Goal: Task Accomplishment & Management: Complete application form

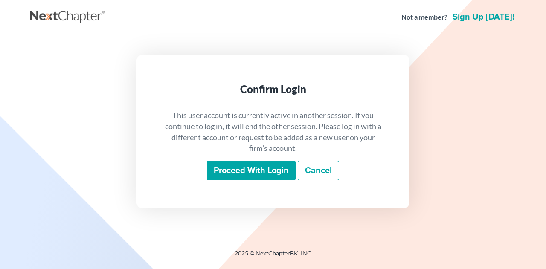
click at [241, 167] on input "Proceed with login" at bounding box center [251, 171] width 89 height 20
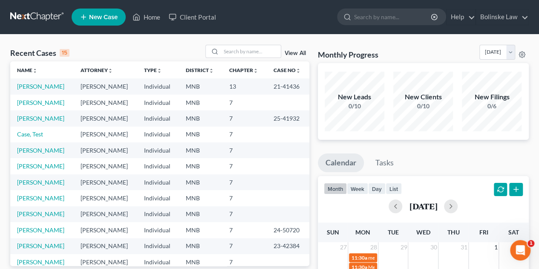
click at [97, 17] on span "New Case" at bounding box center [103, 17] width 29 height 6
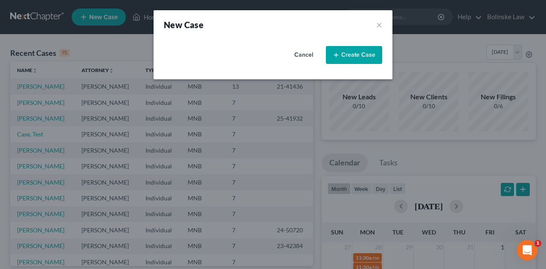
select select "42"
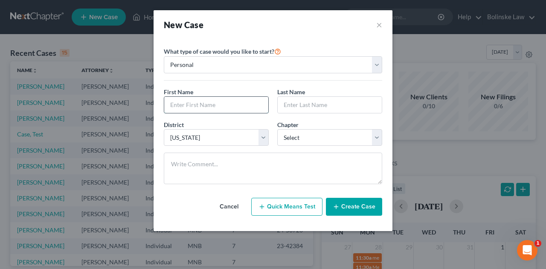
click at [190, 106] on input "text" at bounding box center [216, 105] width 104 height 16
type input "Jazmine"
click at [294, 109] on input "text" at bounding box center [330, 105] width 104 height 16
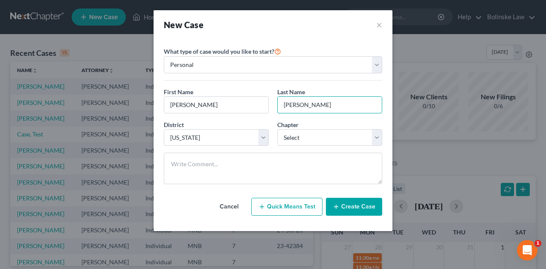
type input "Castillo"
click at [350, 206] on button "Create Case" at bounding box center [354, 207] width 56 height 18
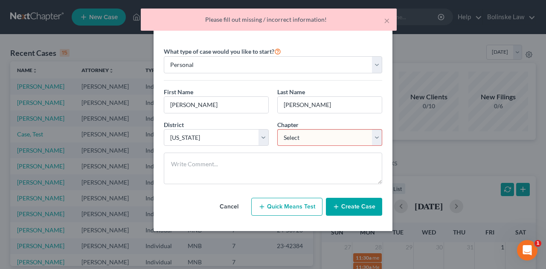
click at [312, 136] on select "Select 7 11 12 13" at bounding box center [329, 137] width 105 height 17
select select "0"
click at [277, 129] on select "Select 7 11 12 13" at bounding box center [329, 137] width 105 height 17
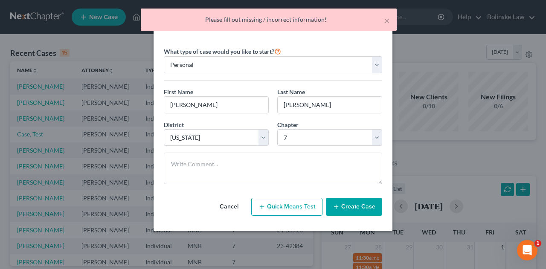
click at [351, 212] on button "Create Case" at bounding box center [354, 207] width 56 height 18
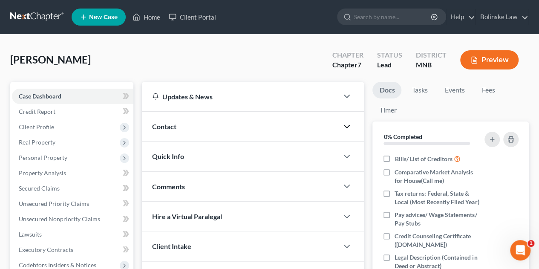
click at [348, 123] on icon "button" at bounding box center [347, 127] width 10 height 10
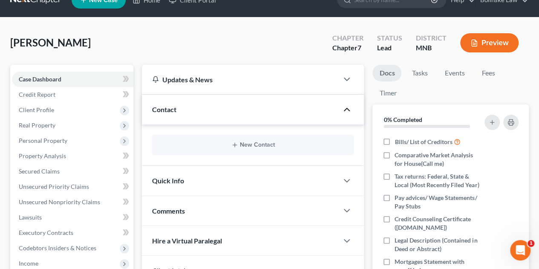
scroll to position [17, 0]
click at [316, 172] on div "Quick Info" at bounding box center [240, 180] width 197 height 29
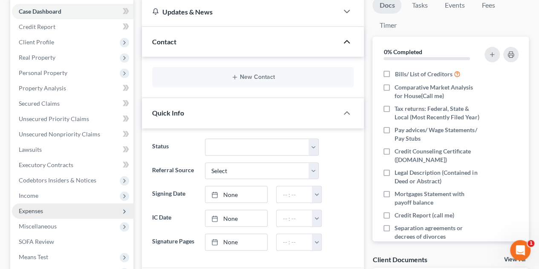
scroll to position [84, 0]
click at [233, 73] on div "New Contact" at bounding box center [253, 77] width 202 height 20
click at [244, 79] on button "New Contact" at bounding box center [253, 77] width 188 height 7
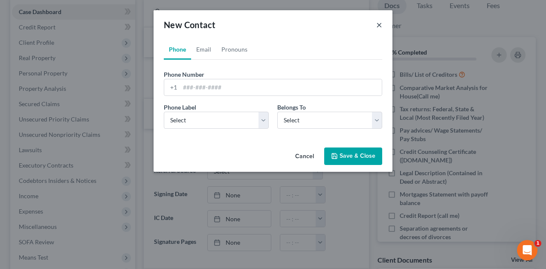
click at [380, 25] on button "×" at bounding box center [379, 25] width 6 height 10
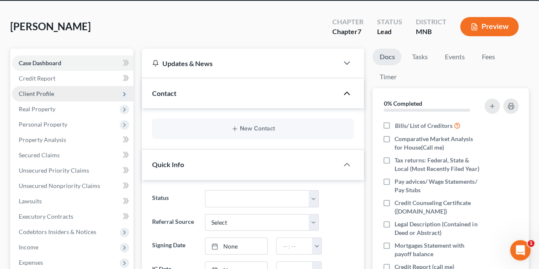
scroll to position [33, 0]
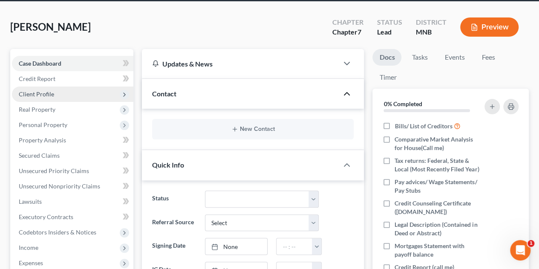
click at [59, 89] on span "Client Profile" at bounding box center [73, 94] width 122 height 15
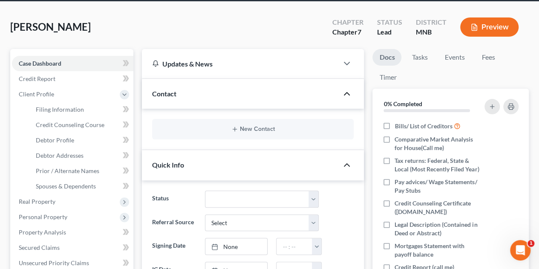
click at [347, 164] on icon "button" at bounding box center [347, 165] width 10 height 10
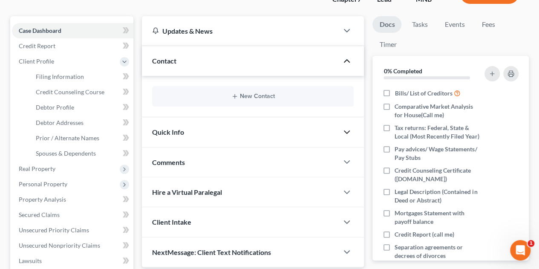
scroll to position [72, 0]
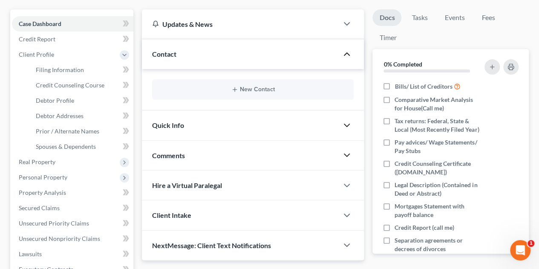
click at [348, 157] on icon "button" at bounding box center [347, 155] width 10 height 10
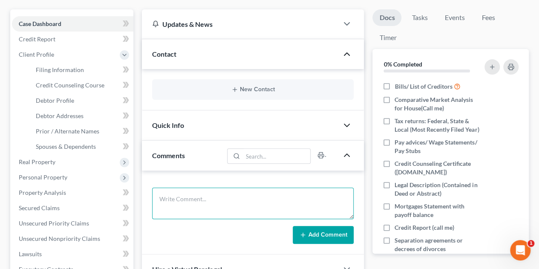
click at [171, 195] on textarea at bounding box center [253, 204] width 202 height 32
click at [178, 212] on textarea "$55k debt Rent: $600 #in house 3 Income: $60k yr 2023 mazda 5 ($480 mo)" at bounding box center [253, 204] width 202 height 32
click at [238, 214] on textarea "$55k debt Rent: $600 #in house 3 Income: $60k yr 2023 Mazda 5 ($480 mo)" at bounding box center [253, 204] width 202 height 32
click at [216, 204] on textarea "$55k debt Rent: $600 #in house 3 Income: $60k yr 2023 Mazda 5 ($480 mo) Owe 23k" at bounding box center [253, 204] width 202 height 32
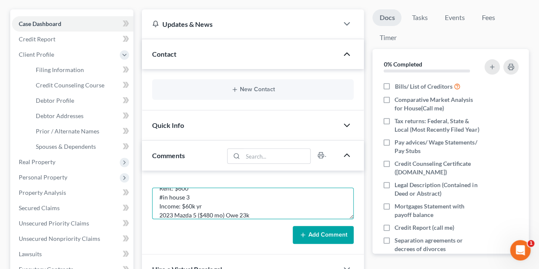
click at [252, 215] on textarea "$55k debt Rent: $600 #in house 3 Income: $60k yr 2023 Mazda 5 ($480 mo) Owe 23k" at bounding box center [253, 204] width 202 height 32
click at [160, 198] on textarea "$55k debt Rent: $600 #in house 3 Income: $60k yr 2023 Mazda 5 ($480 mo) Owe 23k…" at bounding box center [253, 204] width 202 height 32
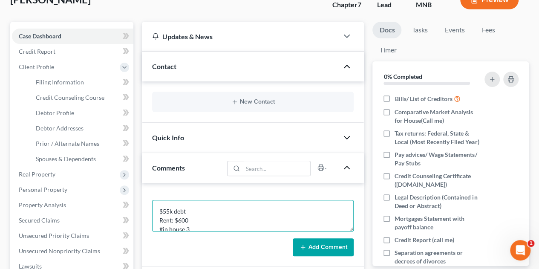
scroll to position [61, 0]
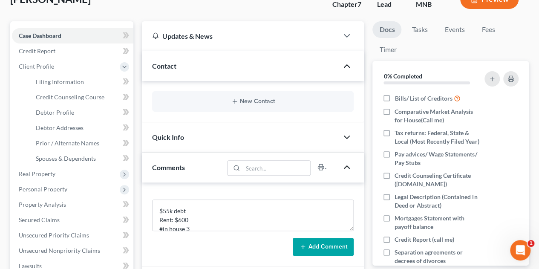
click at [153, 195] on div "$55k debt Rent: $600 #in house 3 Income: $60k yr 2023 Mazda 5 ($480 mo) Owe 23k…" at bounding box center [253, 225] width 222 height 84
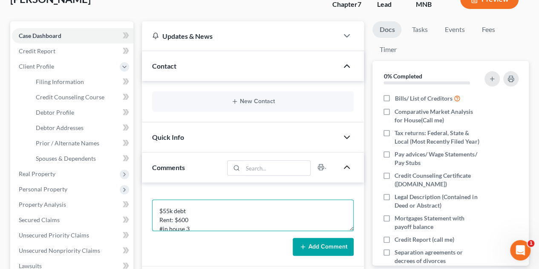
click at [166, 207] on textarea "$55k debt Rent: $600 #in house 3 Income: $60k yr 2023 Mazda 5 ($480 mo) Owe 23k…" at bounding box center [253, 216] width 202 height 32
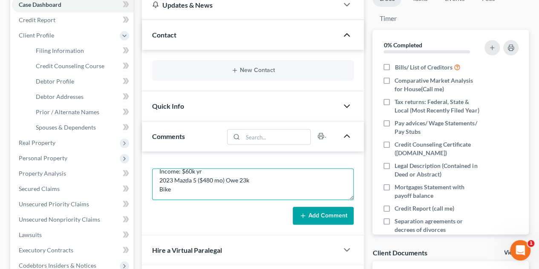
scroll to position [92, 0]
type textarea "Quote $55k debt Rent: $600 #in house 3 Income: $60k yr 2023 Mazda 5 ($480 mo) O…"
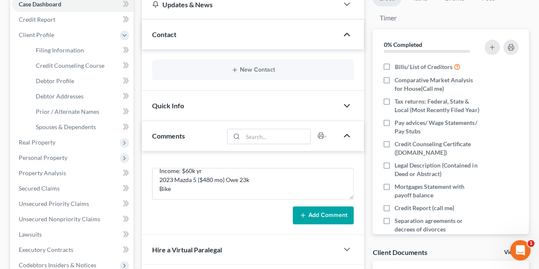
click at [325, 217] on button "Add Comment" at bounding box center [323, 215] width 61 height 18
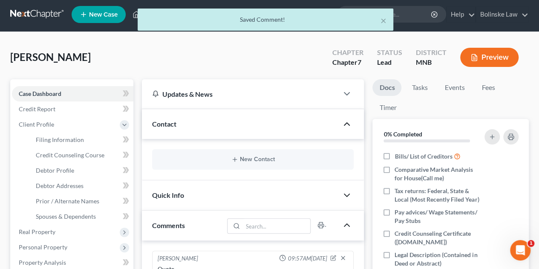
scroll to position [0, 0]
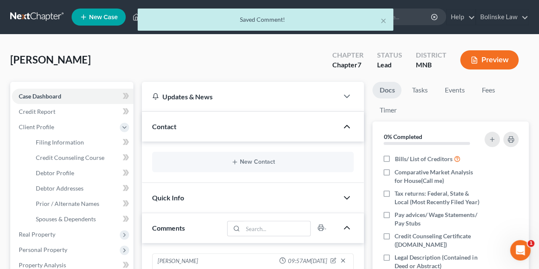
click at [238, 156] on div "New Contact" at bounding box center [253, 162] width 202 height 20
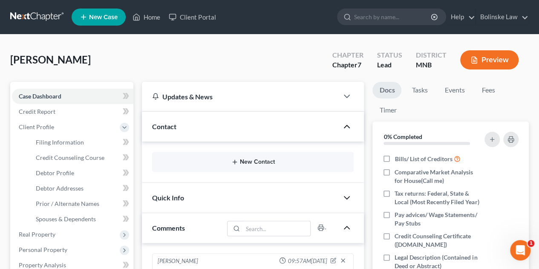
click at [238, 165] on icon "button" at bounding box center [235, 162] width 7 height 7
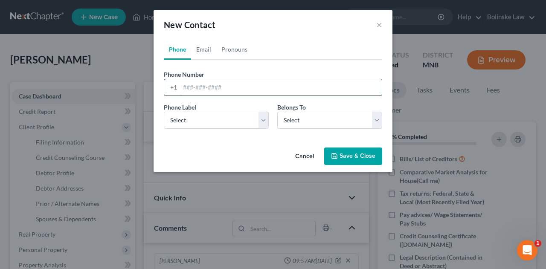
click at [184, 84] on input "tel" at bounding box center [281, 87] width 202 height 16
click at [201, 88] on input "6512722262" at bounding box center [281, 87] width 202 height 16
click at [192, 89] on input "6512742262" at bounding box center [281, 87] width 202 height 16
click at [204, 88] on input "651.2742262" at bounding box center [281, 87] width 202 height 16
type input "651.274.2262"
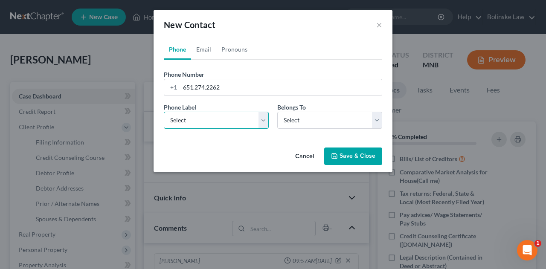
click at [214, 125] on select "Select Mobile Home Work Other" at bounding box center [216, 120] width 105 height 17
select select "0"
click at [164, 112] on select "Select Mobile Home Work Other" at bounding box center [216, 120] width 105 height 17
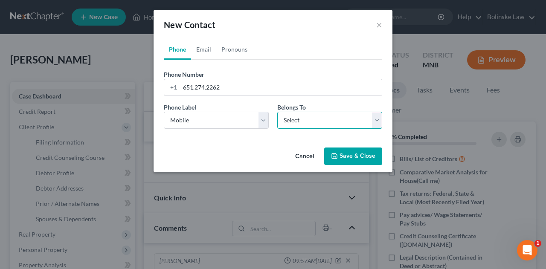
click at [312, 123] on select "Select Client Other" at bounding box center [329, 120] width 105 height 17
select select "0"
click at [277, 112] on select "Select Client Other" at bounding box center [329, 120] width 105 height 17
click at [351, 157] on button "Save & Close" at bounding box center [353, 157] width 58 height 18
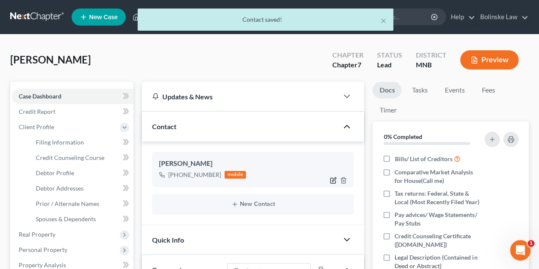
click at [333, 179] on icon "button" at bounding box center [333, 180] width 7 height 7
select select "0"
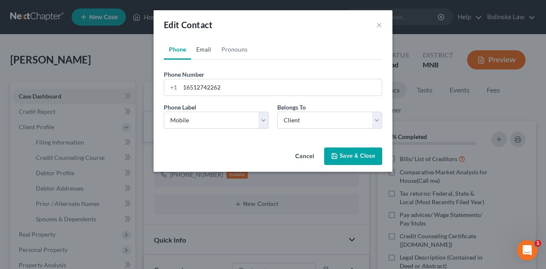
click at [206, 51] on link "Email" at bounding box center [203, 49] width 25 height 20
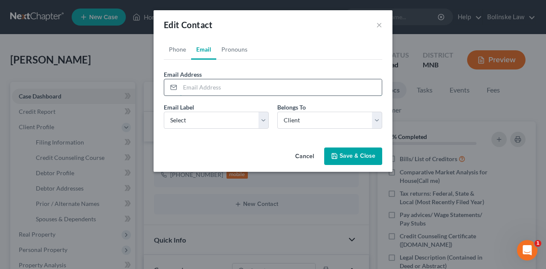
click at [200, 86] on input "email" at bounding box center [281, 87] width 202 height 16
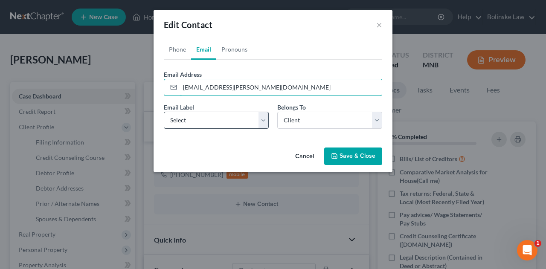
type input "jazmine.castillo@sfmic.com"
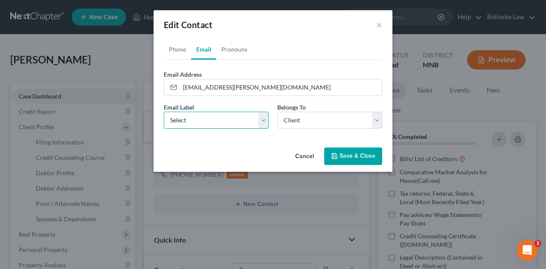
click at [200, 120] on select "Select Home Work Other" at bounding box center [216, 120] width 105 height 17
select select "1"
click at [164, 112] on select "Select Home Work Other" at bounding box center [216, 120] width 105 height 17
click at [357, 151] on button "Save & Close" at bounding box center [353, 157] width 58 height 18
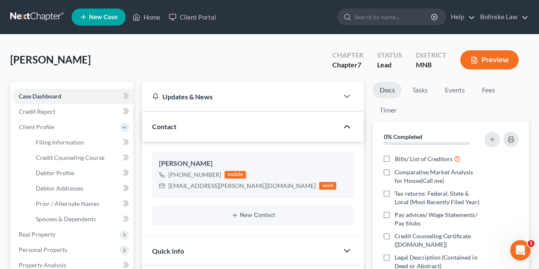
click at [25, 16] on link at bounding box center [37, 16] width 55 height 15
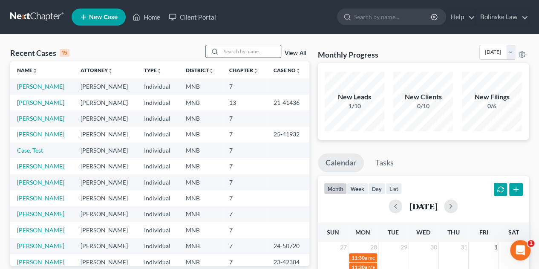
click at [235, 49] on input "search" at bounding box center [251, 51] width 60 height 12
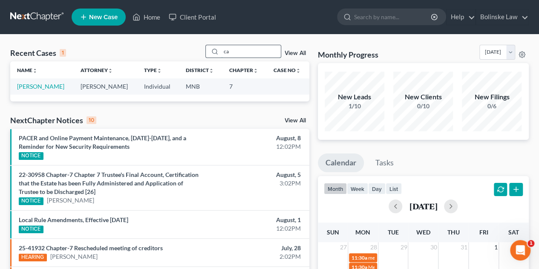
type input "c"
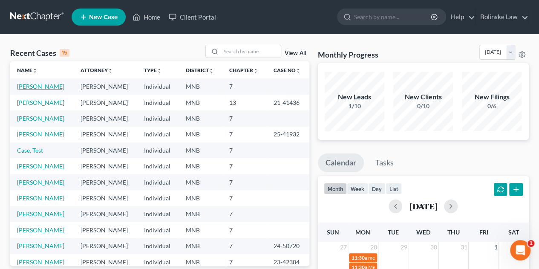
click at [46, 87] on link "Castillo, Jazmine" at bounding box center [40, 86] width 47 height 7
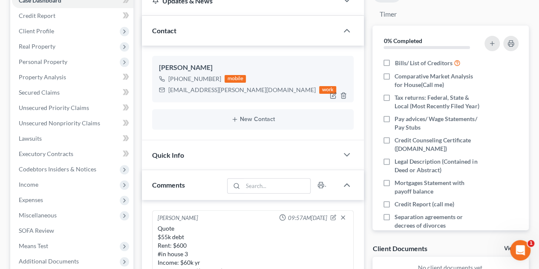
scroll to position [96, 0]
click at [177, 229] on div "Quote $55k debt Rent: $600 #in house 3 Income: $60k yr 2023 Mazda 5 ($480 mo) O…" at bounding box center [253, 254] width 191 height 60
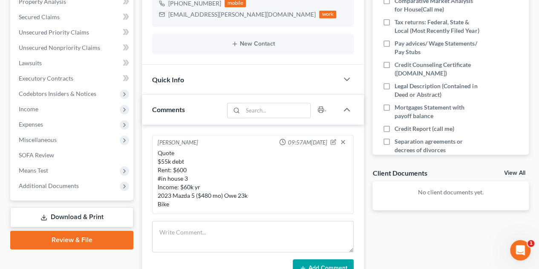
scroll to position [172, 0]
click at [333, 141] on icon "button" at bounding box center [334, 140] width 3 height 3
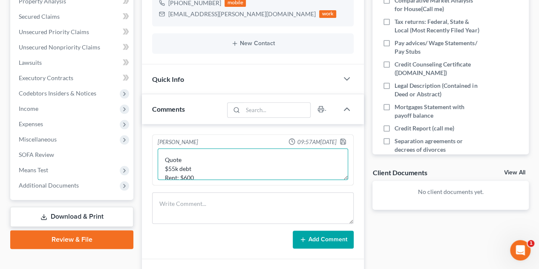
click at [189, 154] on textarea "Quote $55k debt Rent: $600 #in house 3 Income: $60k yr 2023 Mazda 5 ($480 mo) O…" at bounding box center [253, 164] width 191 height 32
click at [183, 157] on textarea "Quote:1800 $55k debt Rent: $600 #in house 3 Income: $60k yr 2023 Mazda 5 ($480 …" at bounding box center [253, 164] width 191 height 32
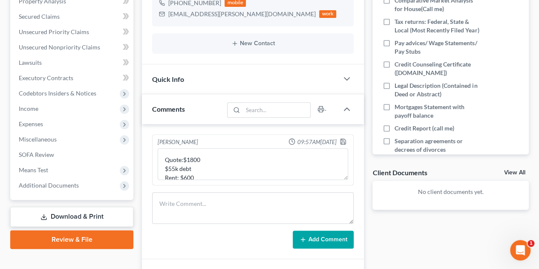
click at [319, 235] on button "Add Comment" at bounding box center [323, 240] width 61 height 18
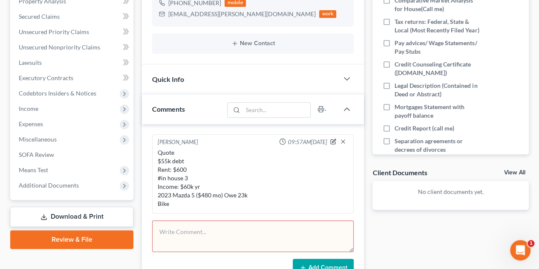
click at [334, 139] on icon "button" at bounding box center [333, 142] width 6 height 6
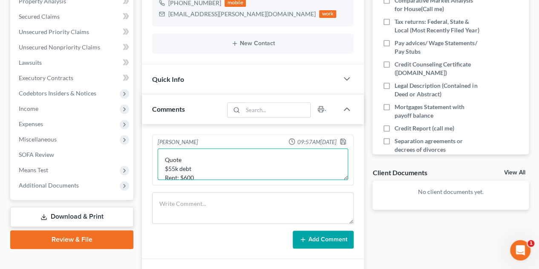
click at [189, 156] on textarea "Quote $55k debt Rent: $600 #in house 3 Income: $60k yr 2023 Mazda 5 ($480 mo) O…" at bounding box center [253, 164] width 191 height 32
type textarea "Quote$1800 $55k debt Rent: $600 #in house 3 Income: $60k yr 2023 Mazda 5 ($480 …"
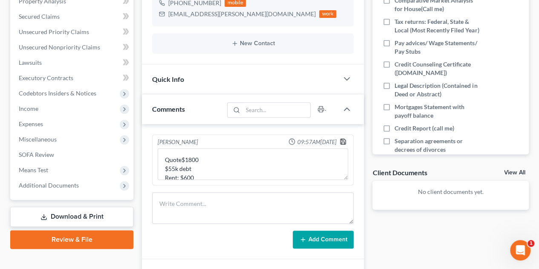
click at [345, 140] on icon "button" at bounding box center [343, 141] width 7 height 7
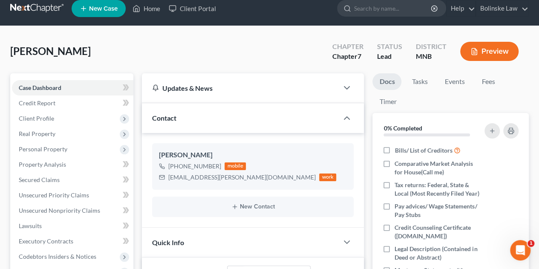
scroll to position [0, 0]
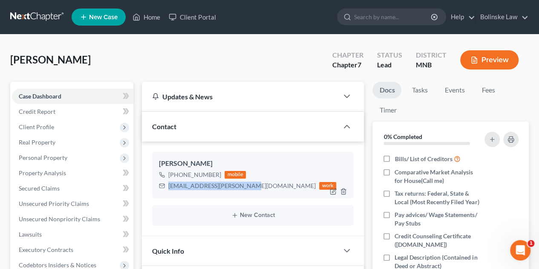
drag, startPoint x: 239, startPoint y: 187, endPoint x: 169, endPoint y: 188, distance: 69.9
click at [169, 188] on div "jazmine.castillo@sfmic.com" at bounding box center [242, 186] width 148 height 9
copy div "jazmine.castillo@sfmic.com"
